Goal: Task Accomplishment & Management: Manage account settings

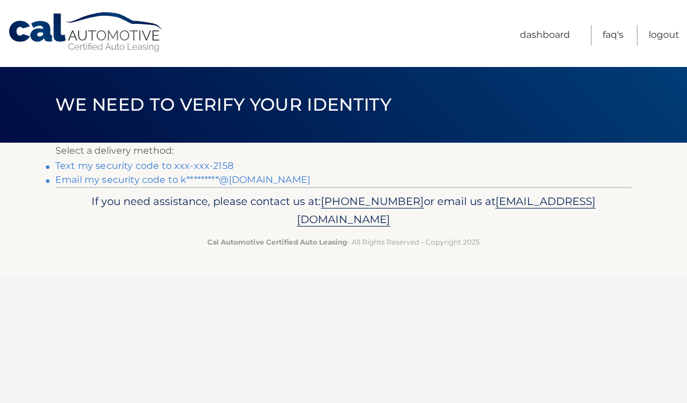
click at [128, 169] on link "Text my security code to xxx-xxx-2158" at bounding box center [144, 165] width 178 height 11
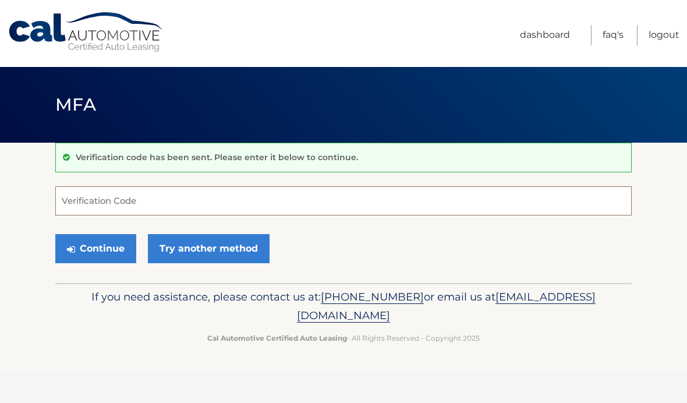
click at [92, 201] on input "Verification Code" at bounding box center [343, 200] width 576 height 29
click at [102, 252] on button "Continue" at bounding box center [95, 248] width 81 height 29
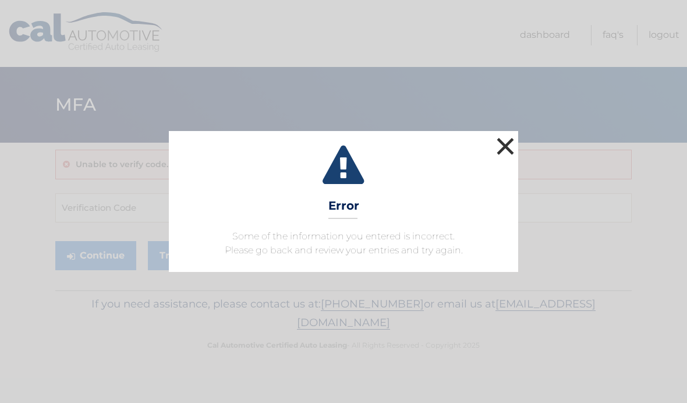
click at [502, 151] on button "×" at bounding box center [505, 145] width 23 height 23
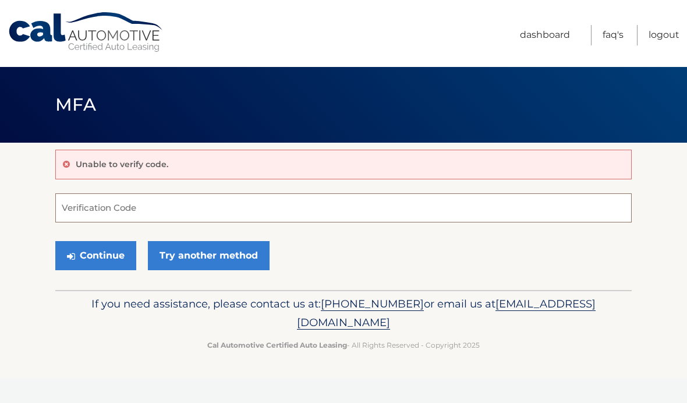
click at [80, 200] on input "Verification Code" at bounding box center [343, 207] width 576 height 29
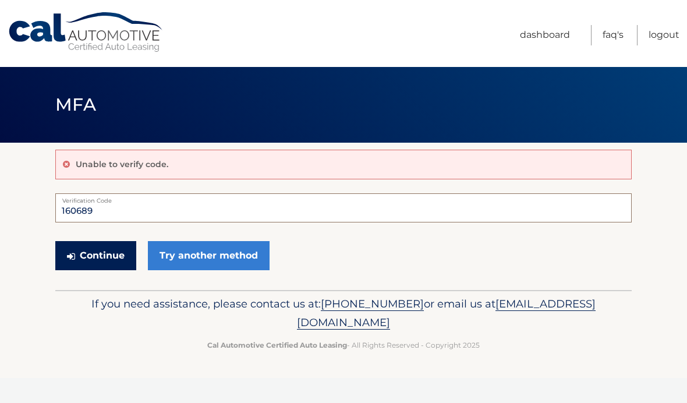
type input "160689"
click at [95, 256] on button "Continue" at bounding box center [95, 255] width 81 height 29
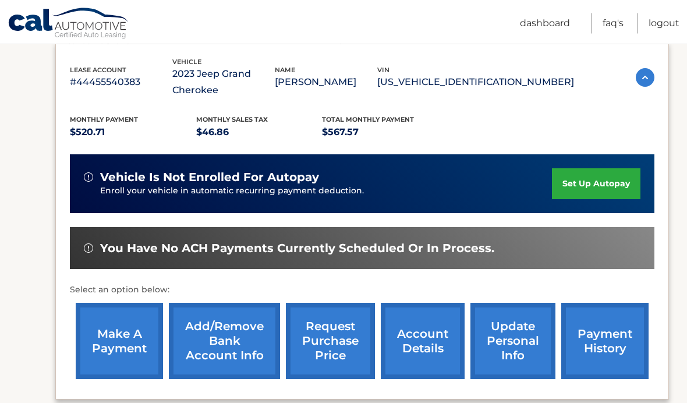
scroll to position [200, 0]
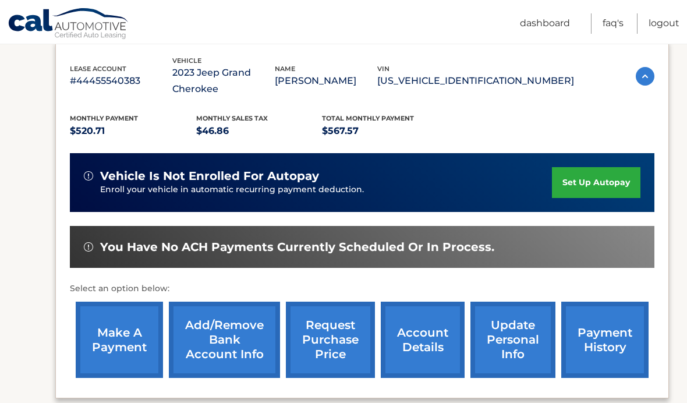
click at [112, 342] on link "make a payment" at bounding box center [119, 340] width 87 height 76
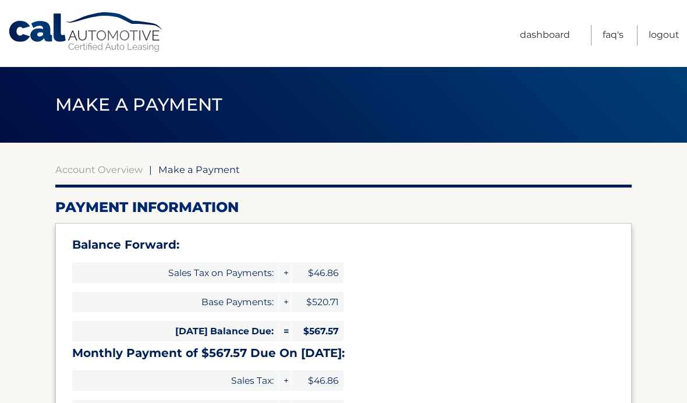
select select "N2U1N2Q0ODctNzFjMy00ZjQ0LWJhOTktYTM1MzliNGQ2MzNm"
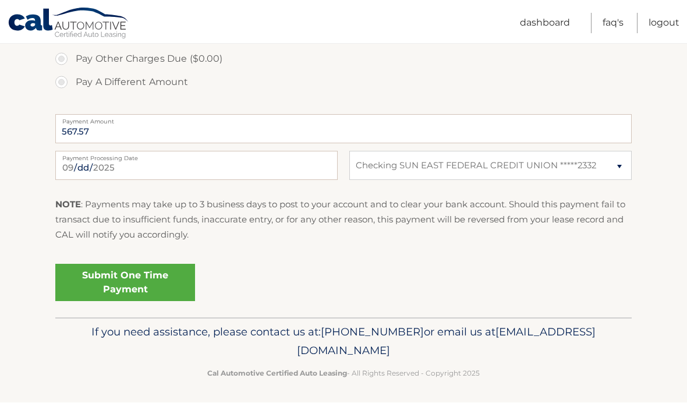
scroll to position [456, 0]
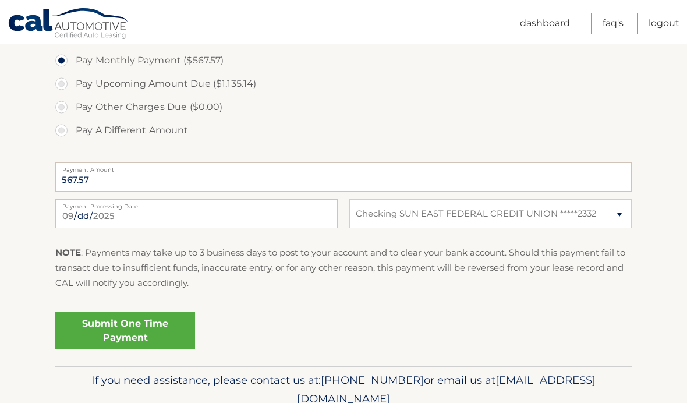
click at [108, 335] on link "Submit One Time Payment" at bounding box center [125, 330] width 140 height 37
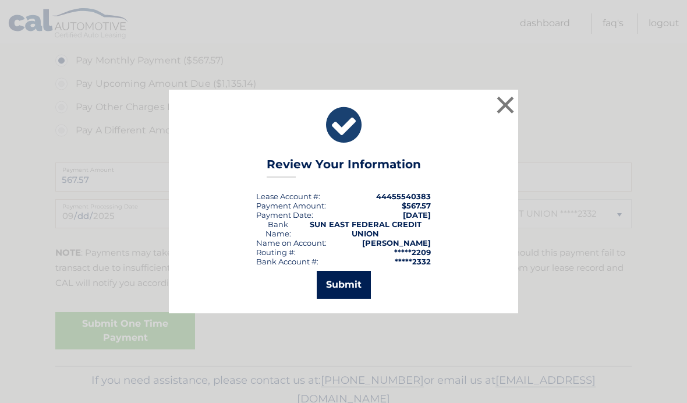
click at [335, 299] on button "Submit" at bounding box center [344, 285] width 54 height 28
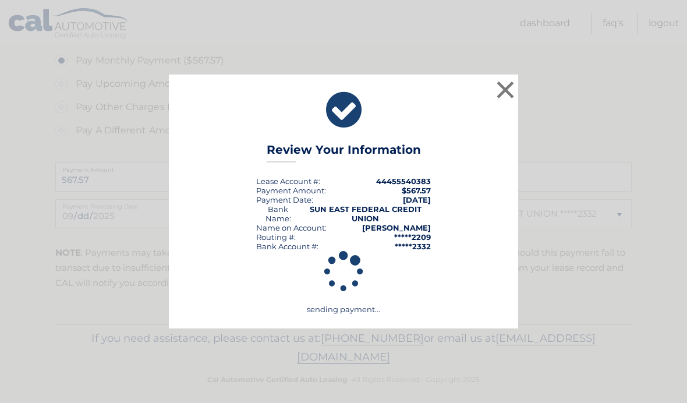
scroll to position [415, 0]
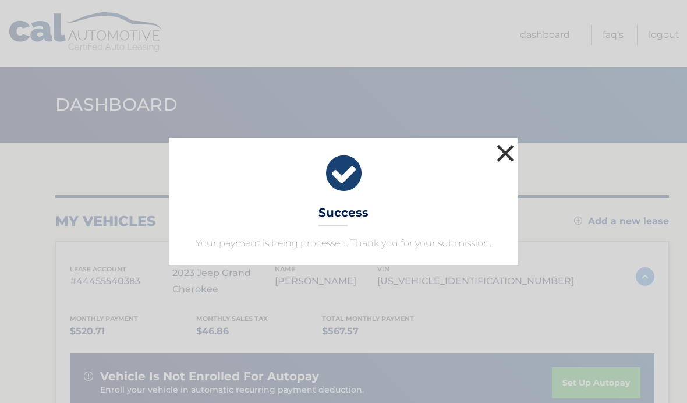
click at [505, 158] on button "×" at bounding box center [505, 152] width 23 height 23
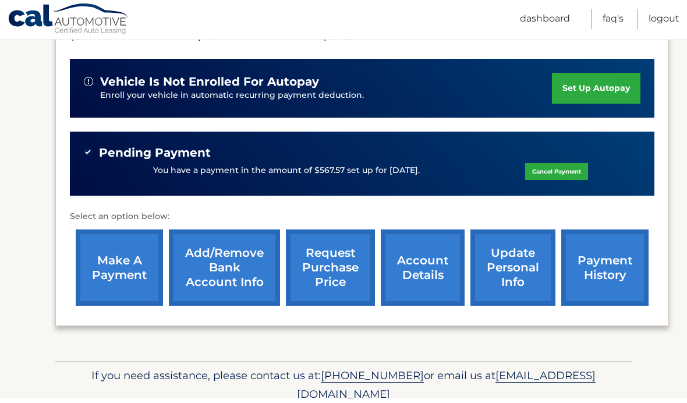
scroll to position [290, 0]
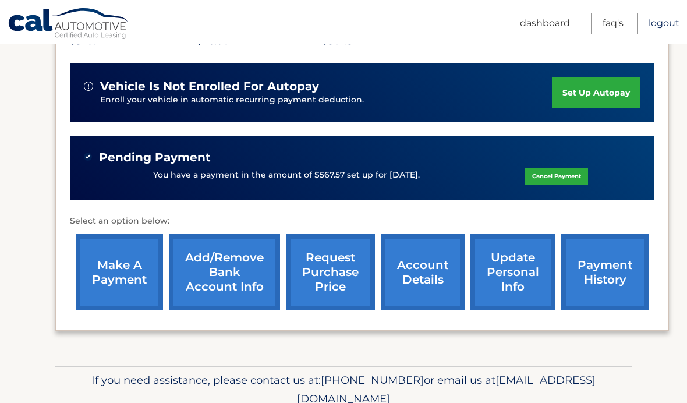
click at [669, 25] on link "Logout" at bounding box center [664, 23] width 31 height 20
